Goal: Information Seeking & Learning: Learn about a topic

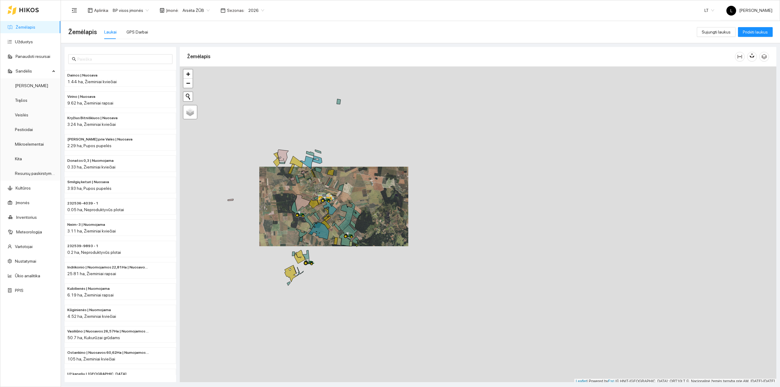
scroll to position [2, 0]
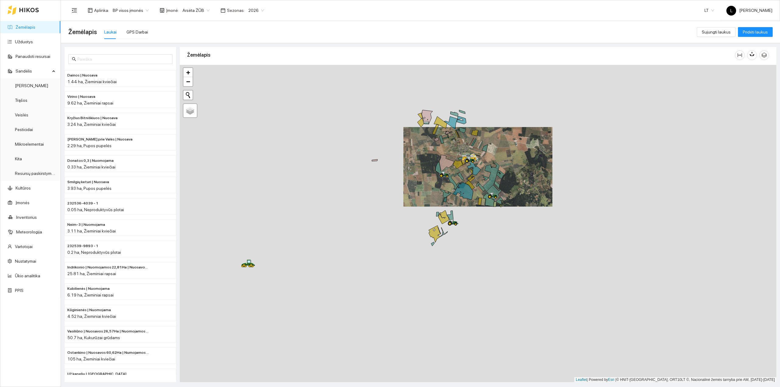
drag, startPoint x: 466, startPoint y: 230, endPoint x: 478, endPoint y: 238, distance: 14.3
click at [482, 226] on div at bounding box center [478, 224] width 597 height 318
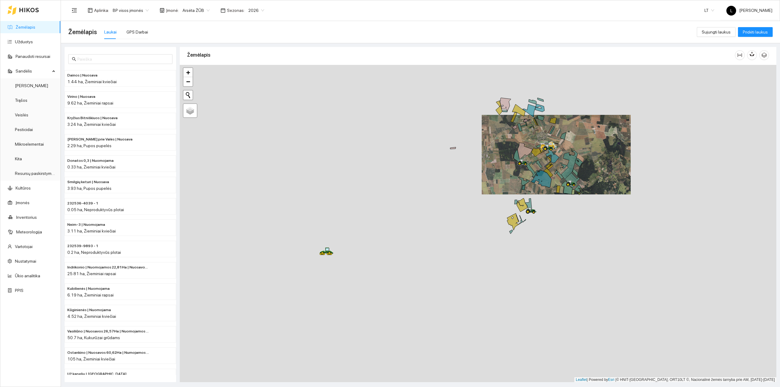
drag, startPoint x: 256, startPoint y: 265, endPoint x: 343, endPoint y: 253, distance: 87.4
click at [344, 254] on div at bounding box center [478, 224] width 597 height 318
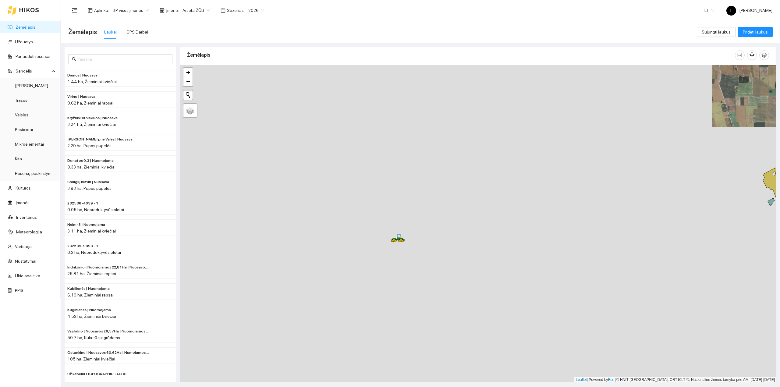
drag, startPoint x: 340, startPoint y: 256, endPoint x: 380, endPoint y: 252, distance: 39.5
click at [380, 252] on div at bounding box center [478, 224] width 597 height 318
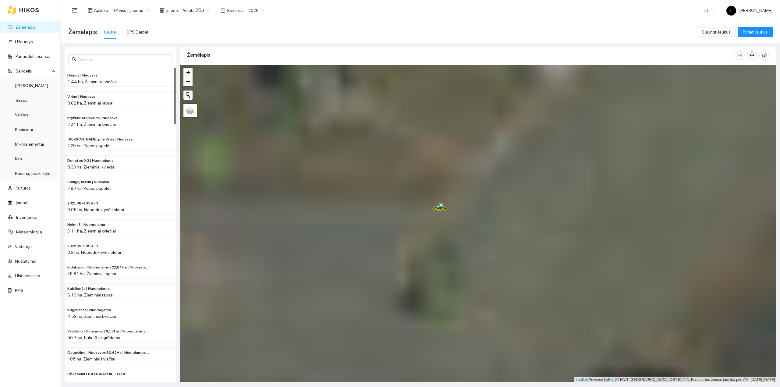
click at [139, 23] on div "Žemėlapis Laukai GPS Darbai" at bounding box center [382, 32] width 629 height 20
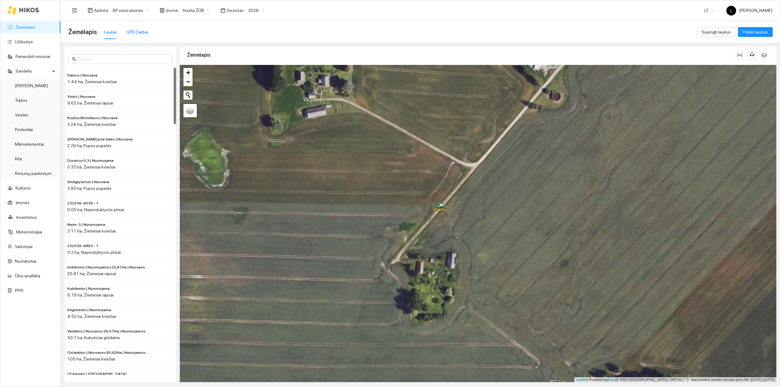
click at [137, 29] on div "GPS Darbai" at bounding box center [137, 32] width 22 height 7
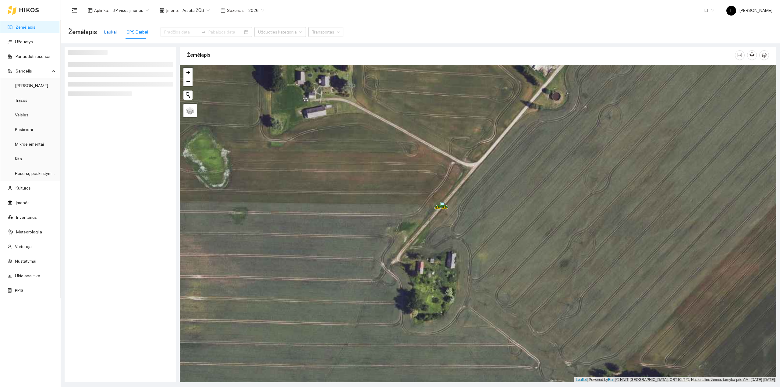
click at [107, 31] on div "Laukai" at bounding box center [110, 32] width 12 height 7
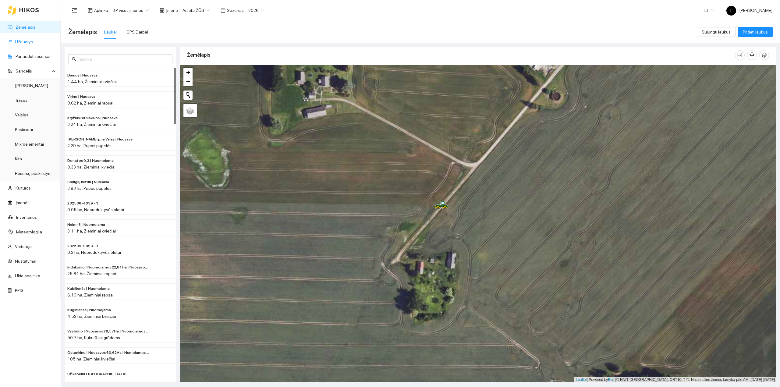
click at [23, 41] on link "Užduotys" at bounding box center [24, 41] width 18 height 5
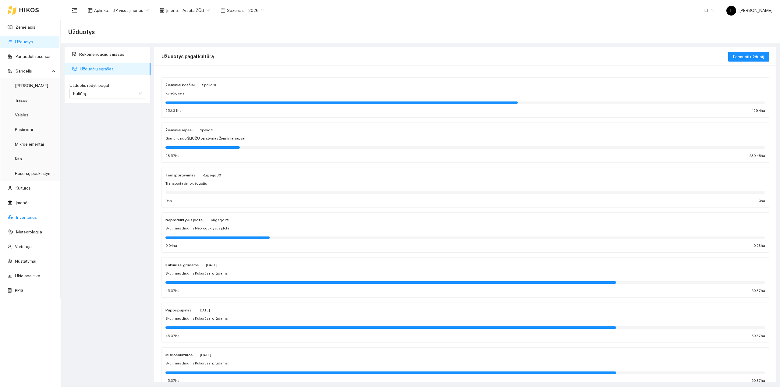
click at [21, 216] on link "Inventorius" at bounding box center [26, 217] width 21 height 5
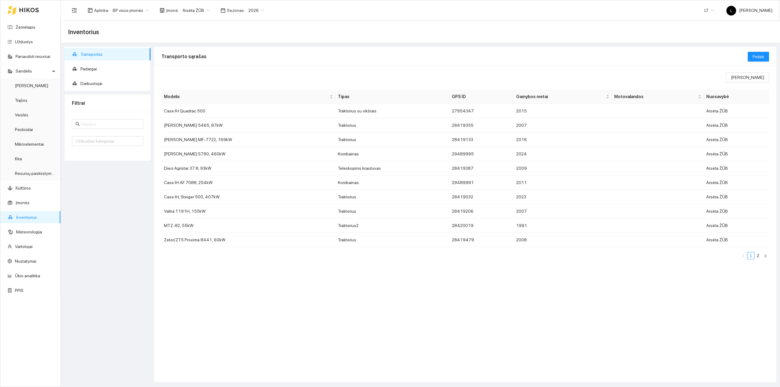
click at [187, 10] on span "Arsėta ŽŪB" at bounding box center [196, 10] width 27 height 9
click at [201, 45] on div "Mūšos aruodai KOOP" at bounding box center [212, 42] width 64 height 7
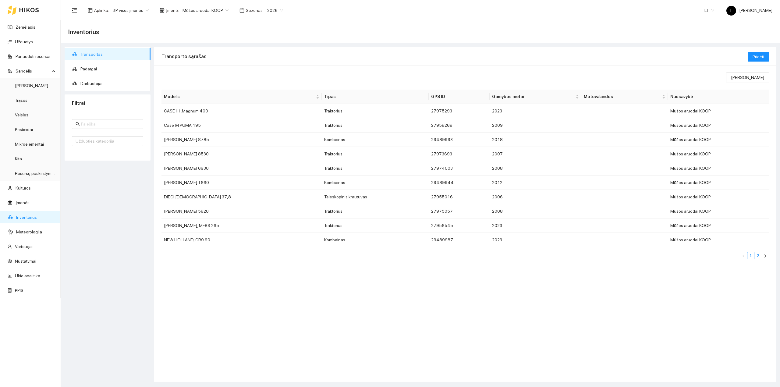
click at [759, 258] on link "2" at bounding box center [758, 255] width 7 height 7
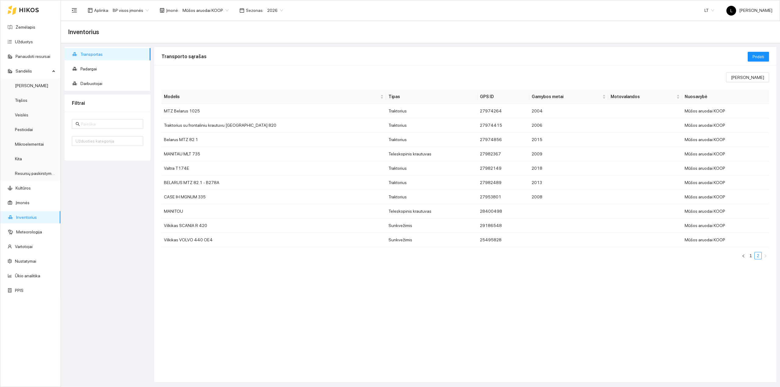
click at [208, 9] on span "Mūšos aruodai KOOP" at bounding box center [206, 10] width 46 height 9
click at [193, 31] on div "Arsėta ŽŪB" at bounding box center [212, 32] width 64 height 7
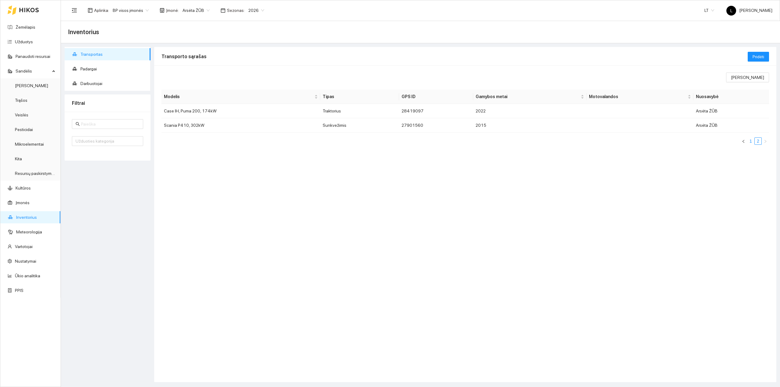
click at [749, 141] on link "1" at bounding box center [751, 141] width 7 height 7
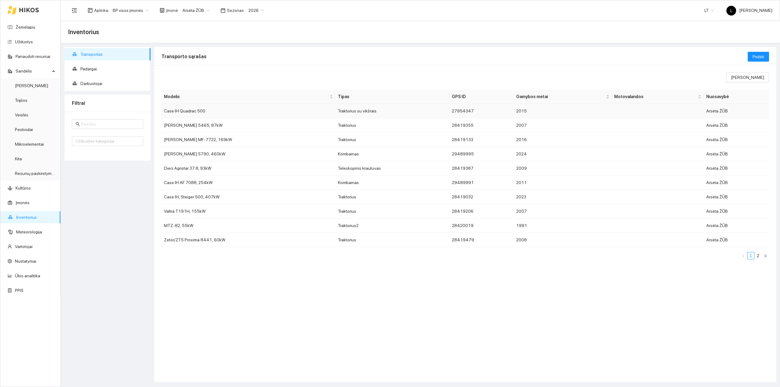
click at [204, 115] on td "Case IH Quadrac 500" at bounding box center [249, 111] width 174 height 14
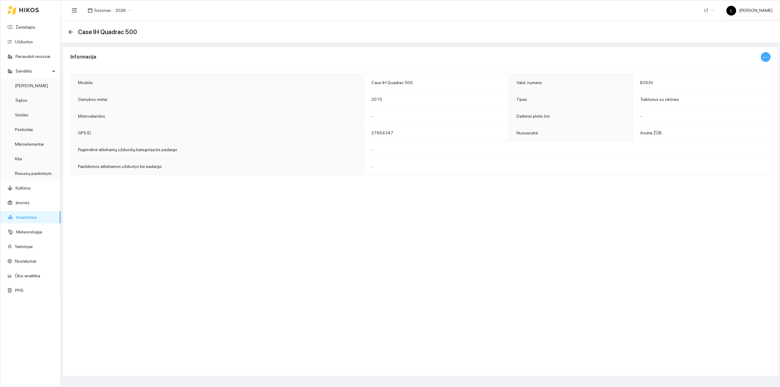
click at [769, 57] on icon "ellipsis" at bounding box center [765, 57] width 7 height 7
click at [743, 70] on span "Keisti informaciją" at bounding box center [752, 69] width 31 height 7
type input "Case IH Quadrac 500"
type input "B353V"
type input "2015"
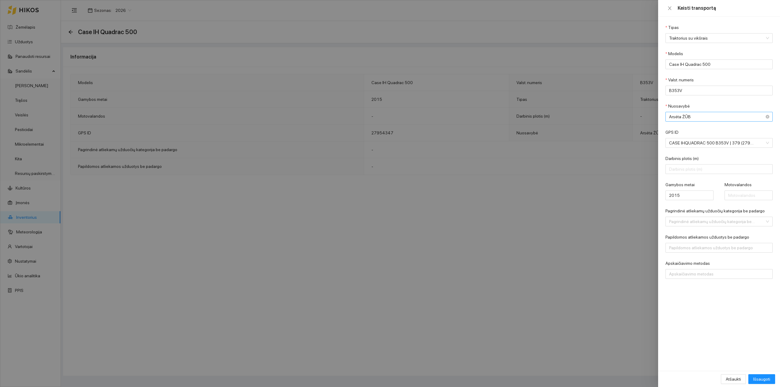
click at [702, 118] on span "Arsėta ŽŪB" at bounding box center [714, 116] width 91 height 9
click at [697, 141] on div "Mūšos aruodai KOOP" at bounding box center [714, 140] width 91 height 7
click at [764, 381] on span "Išsaugoti" at bounding box center [761, 379] width 17 height 7
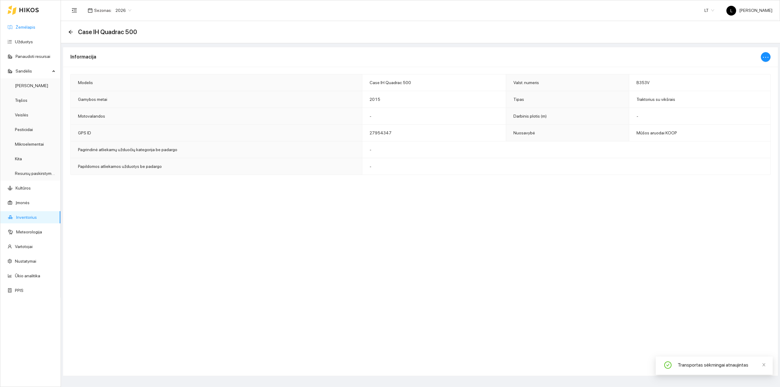
click at [32, 25] on link "Žemėlapis" at bounding box center [26, 27] width 20 height 5
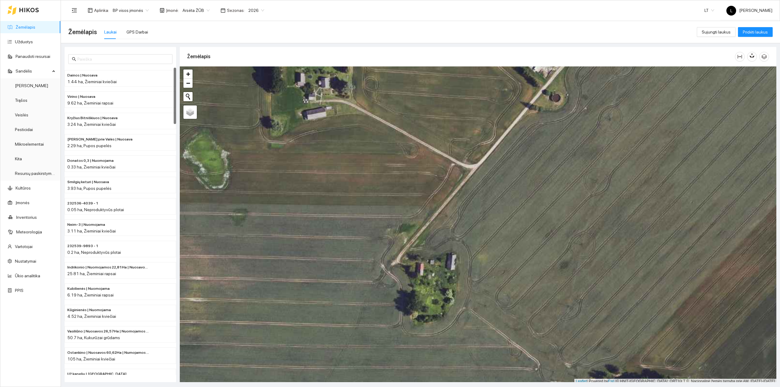
click at [238, 11] on span "Sezonas :" at bounding box center [236, 10] width 18 height 7
click at [252, 5] on div "Aplinka : BP visos įmonės Įmonė : Arsėta ŽŪB Sezonas : 2026" at bounding box center [168, 10] width 200 height 12
click at [254, 9] on span "2026" at bounding box center [256, 10] width 16 height 9
click at [251, 69] on div "2025" at bounding box center [252, 71] width 16 height 7
click at [20, 39] on link "Užduotys" at bounding box center [24, 41] width 18 height 5
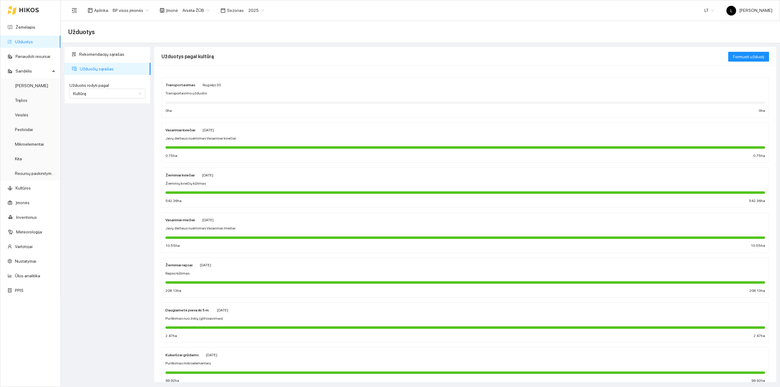
click at [251, 9] on span "2025" at bounding box center [256, 10] width 16 height 9
click at [31, 43] on link "Užduotys" at bounding box center [24, 41] width 18 height 5
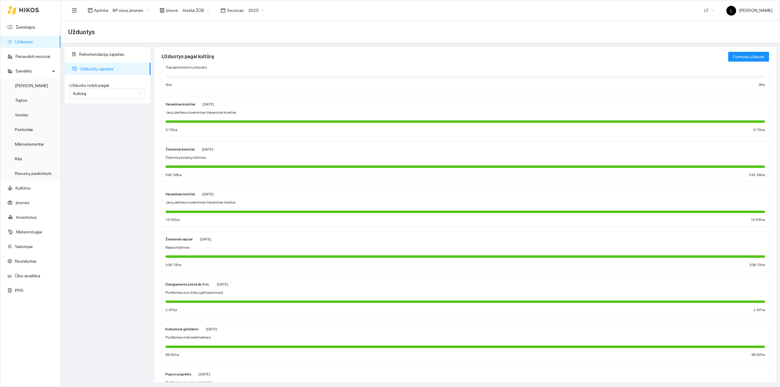
scroll to position [41, 0]
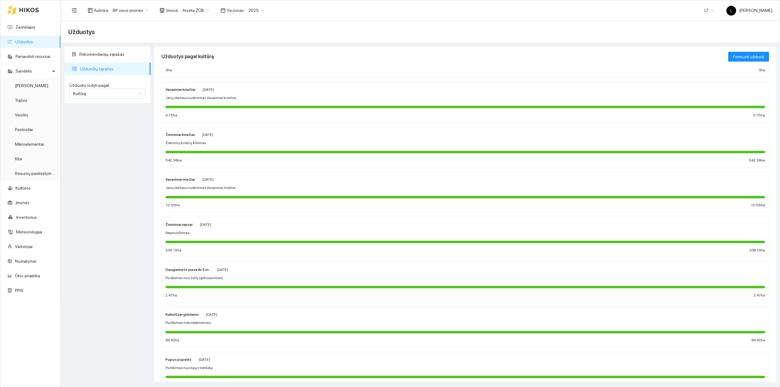
click at [224, 144] on div "Žieminių kviečių kūlimas" at bounding box center [466, 143] width 600 height 6
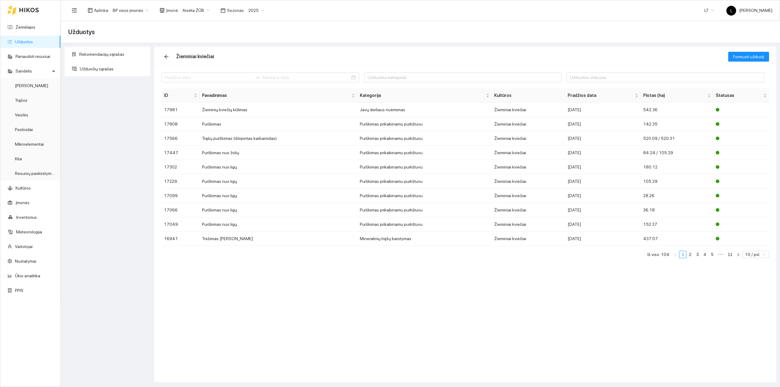
click at [248, 12] on span "2025" at bounding box center [256, 10] width 16 height 9
click at [249, 82] on div "2026" at bounding box center [252, 81] width 16 height 7
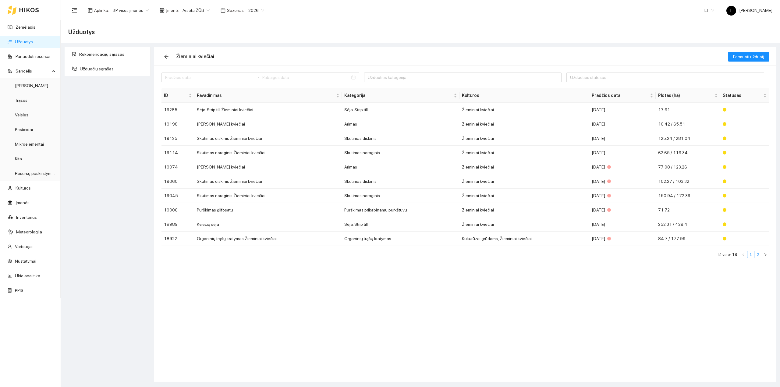
click at [758, 257] on link "2" at bounding box center [758, 254] width 7 height 7
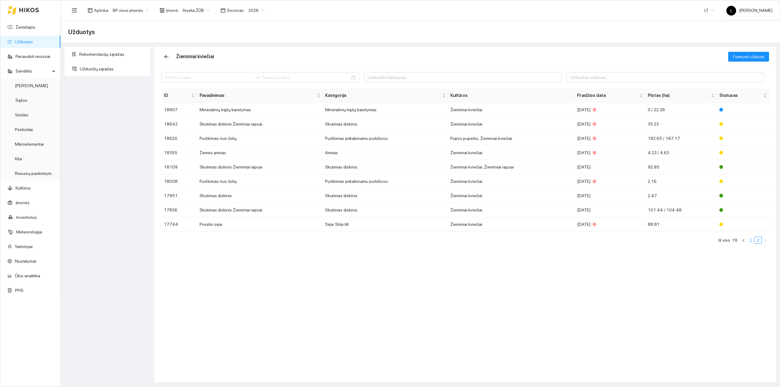
click at [751, 242] on link "1" at bounding box center [751, 240] width 7 height 7
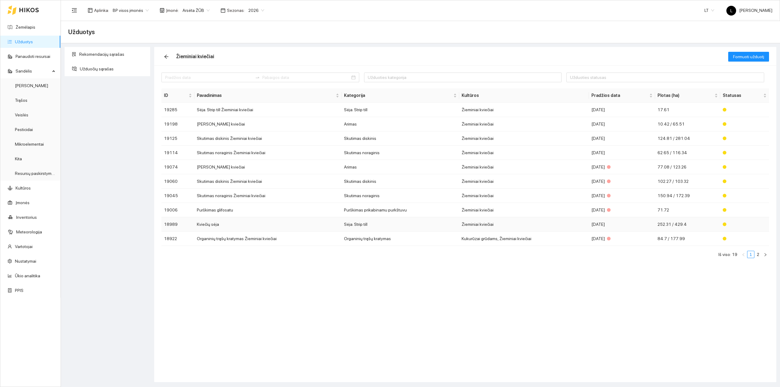
click at [689, 227] on td "252.31 / 429.4" at bounding box center [687, 224] width 65 height 14
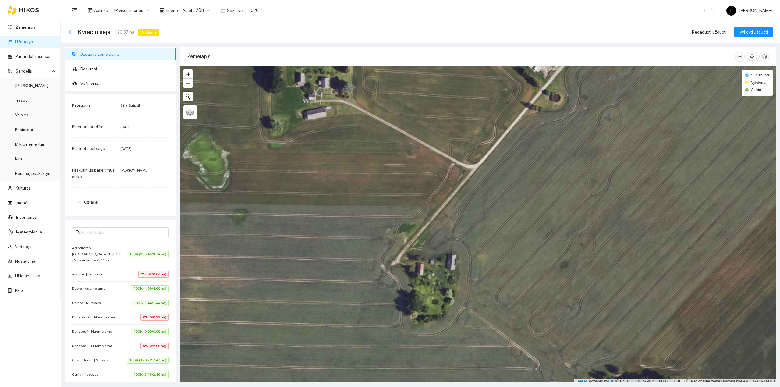
click at [70, 32] on icon "arrow-left" at bounding box center [71, 32] width 4 height 4
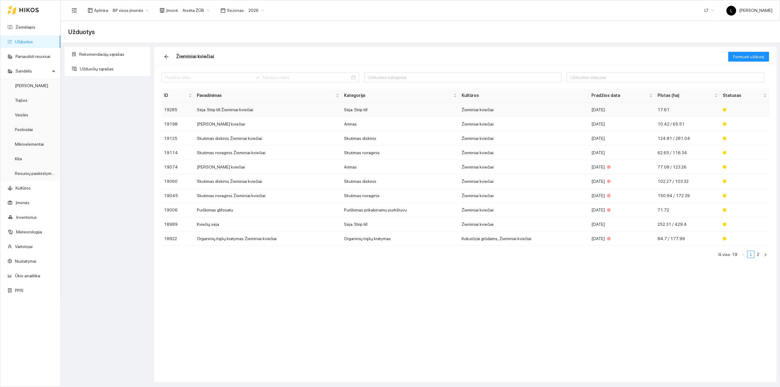
click at [447, 108] on td "Sėja. Strip till" at bounding box center [401, 110] width 118 height 14
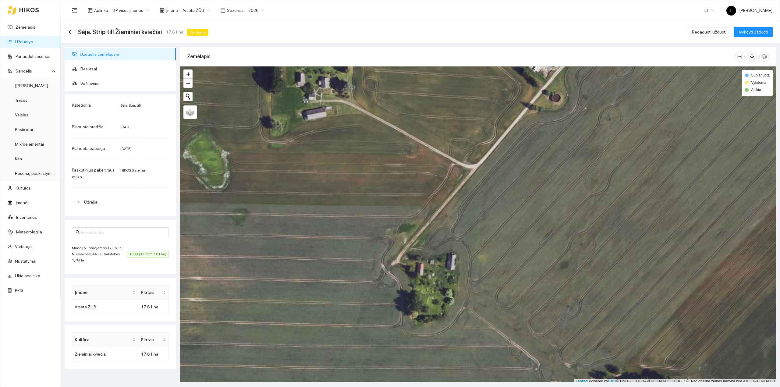
click at [107, 257] on span "Mučo | Nuomojamos 12,36Ha | Nuosavos 3,44Ha | Valstybės 1,78Ha" at bounding box center [99, 254] width 55 height 18
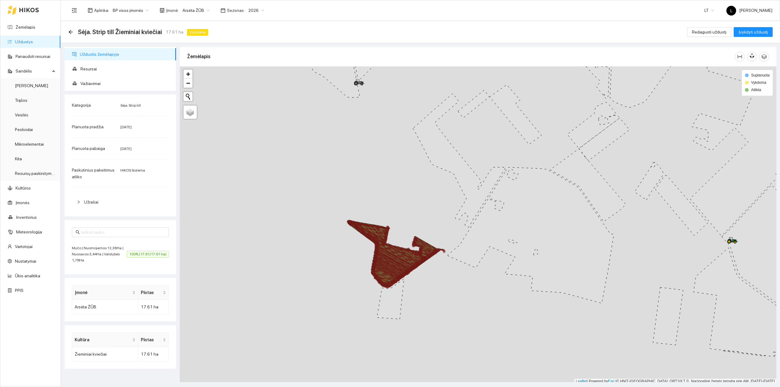
scroll to position [2, 0]
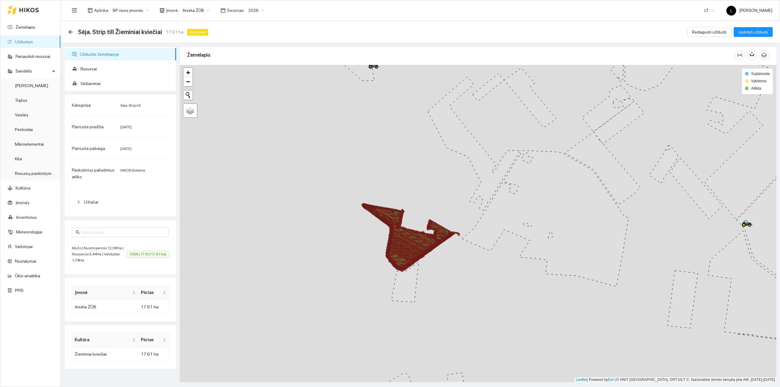
drag, startPoint x: 440, startPoint y: 268, endPoint x: 456, endPoint y: 252, distance: 22.4
click at [456, 252] on div at bounding box center [478, 224] width 597 height 318
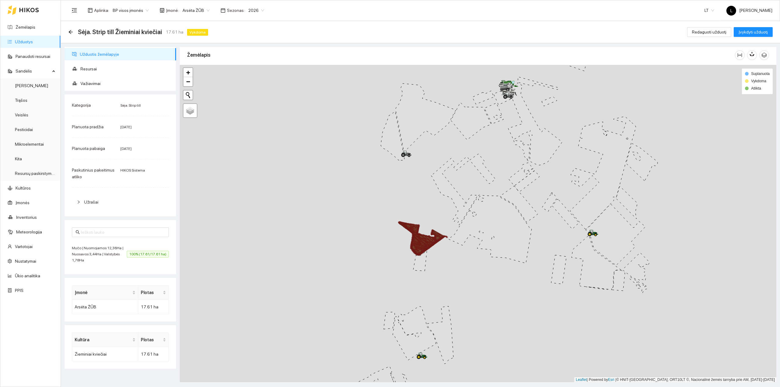
drag, startPoint x: 449, startPoint y: 263, endPoint x: 427, endPoint y: 249, distance: 25.8
click at [440, 252] on div at bounding box center [478, 224] width 597 height 318
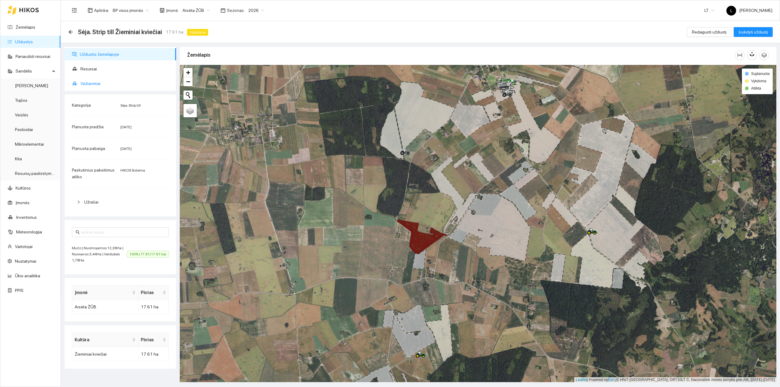
click at [88, 82] on span "Važiavimai" at bounding box center [125, 83] width 91 height 12
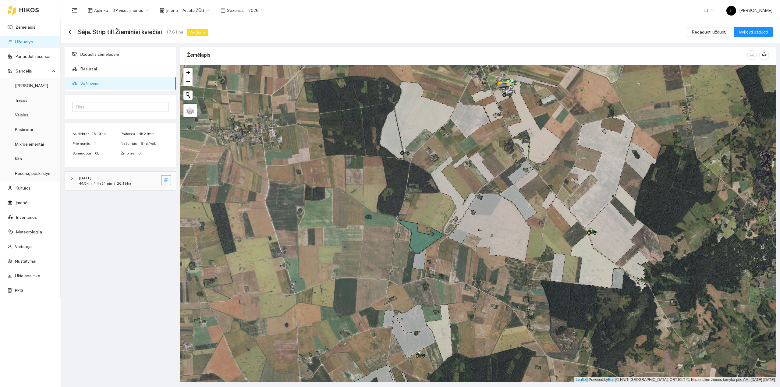
click at [171, 183] on div "[DATE] 44.5km / 4h 21min / 26.19 ha" at bounding box center [120, 181] width 111 height 19
click at [167, 182] on icon "eye-invisible" at bounding box center [166, 179] width 5 height 5
click at [126, 206] on span "Case IH, Steiger 500, 407kW" at bounding box center [112, 202] width 56 height 7
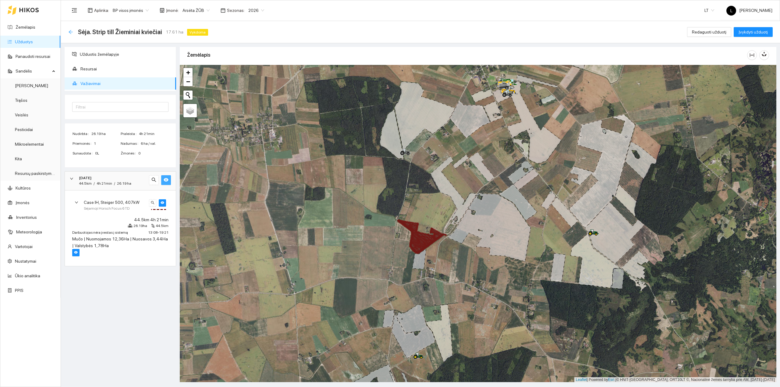
click at [68, 30] on icon "arrow-left" at bounding box center [70, 32] width 5 height 5
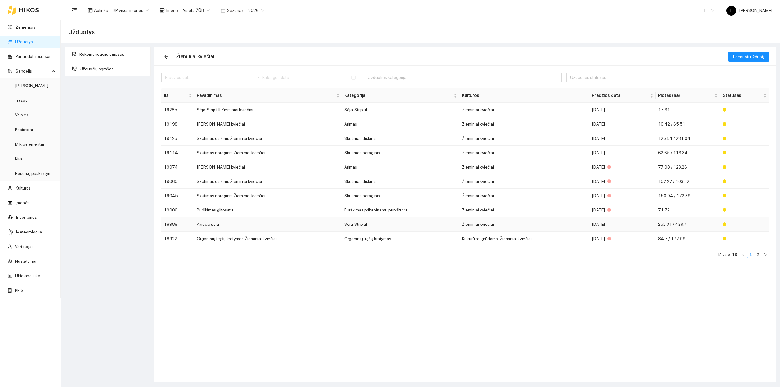
click at [647, 226] on div "[DATE]" at bounding box center [622, 224] width 61 height 7
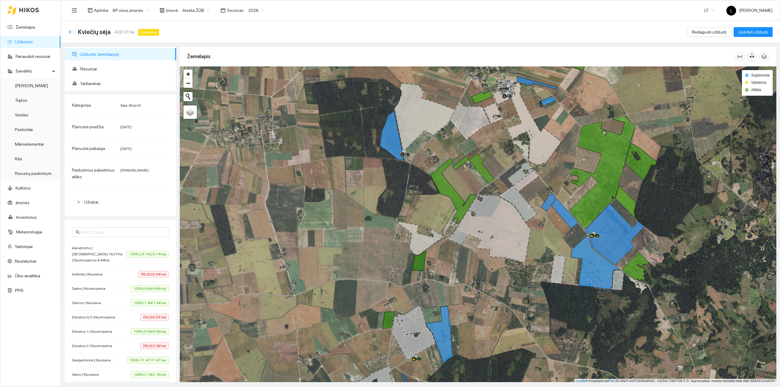
click at [69, 32] on icon "arrow-left" at bounding box center [70, 32] width 5 height 5
